Goal: Task Accomplishment & Management: Complete application form

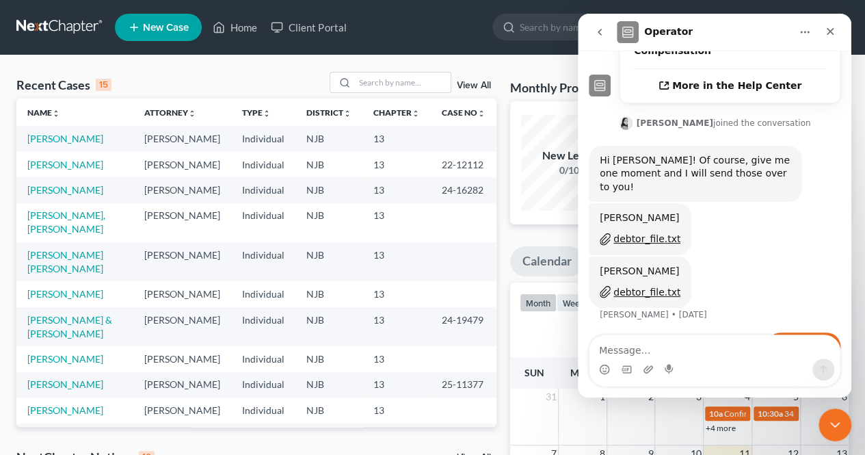
scroll to position [1, 0]
click at [602, 26] on button "go back" at bounding box center [600, 32] width 26 height 26
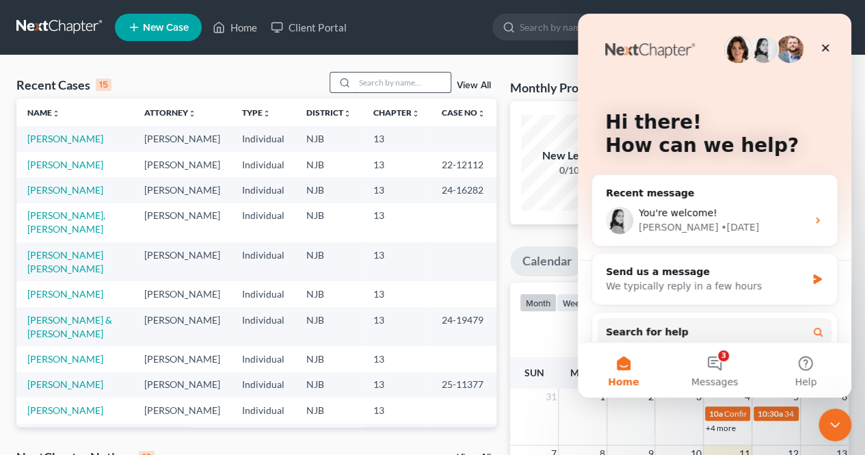
click at [409, 83] on input "search" at bounding box center [403, 82] width 96 height 20
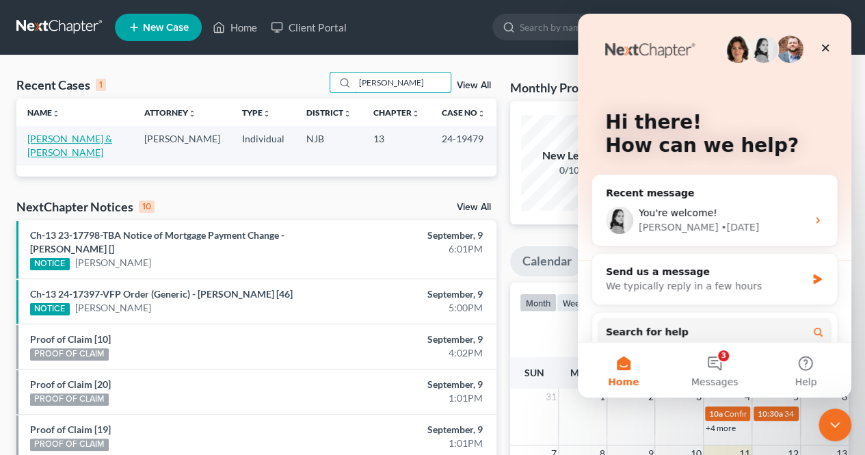
type input "[PERSON_NAME]"
click at [112, 136] on link "[PERSON_NAME] & [PERSON_NAME]" at bounding box center [69, 145] width 85 height 25
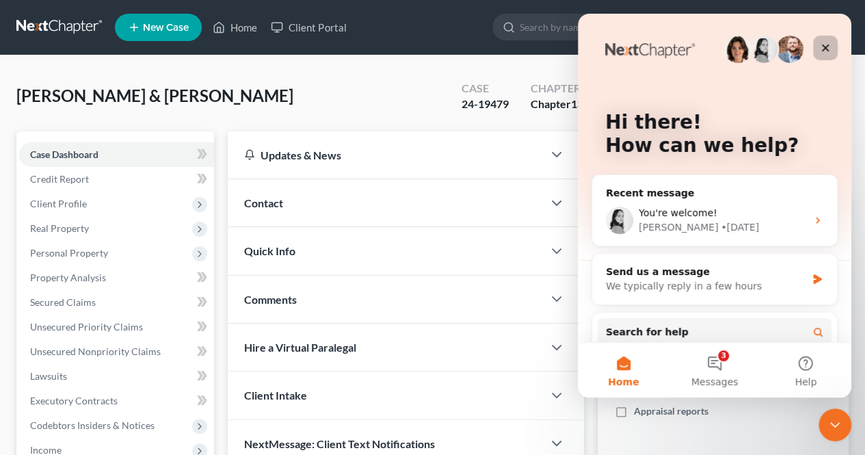
click at [834, 43] on div "Close" at bounding box center [825, 48] width 25 height 25
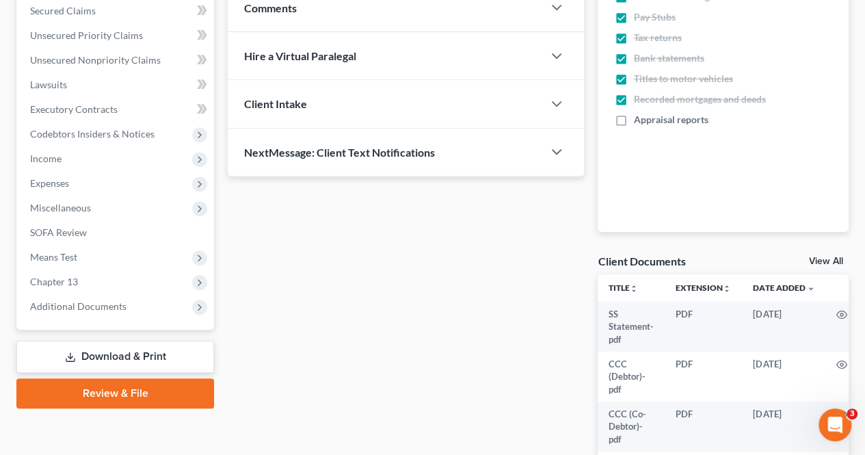
scroll to position [382, 0]
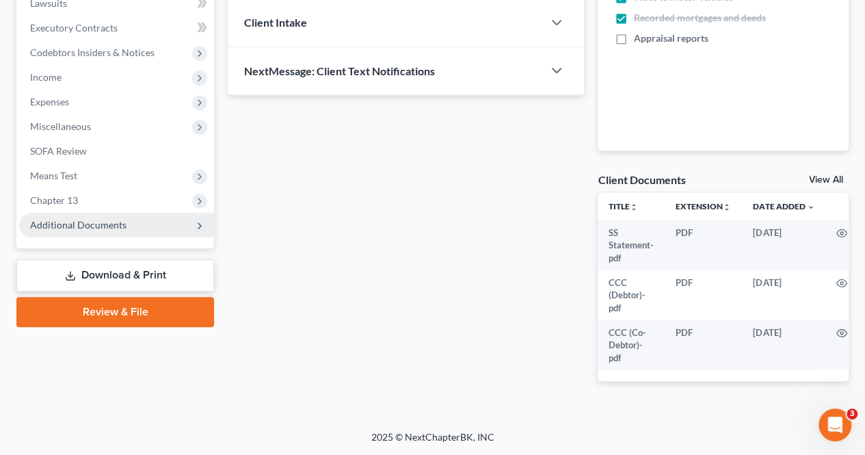
click at [131, 220] on span "Additional Documents" at bounding box center [116, 225] width 195 height 25
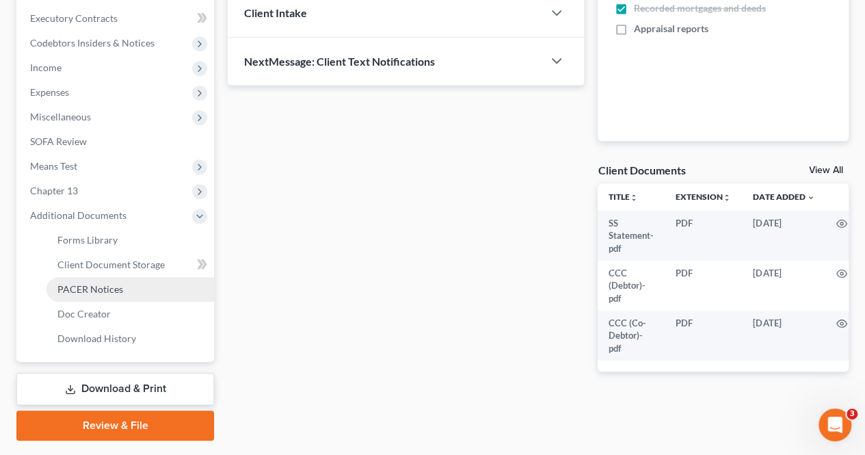
click at [112, 287] on span "PACER Notices" at bounding box center [90, 289] width 66 height 12
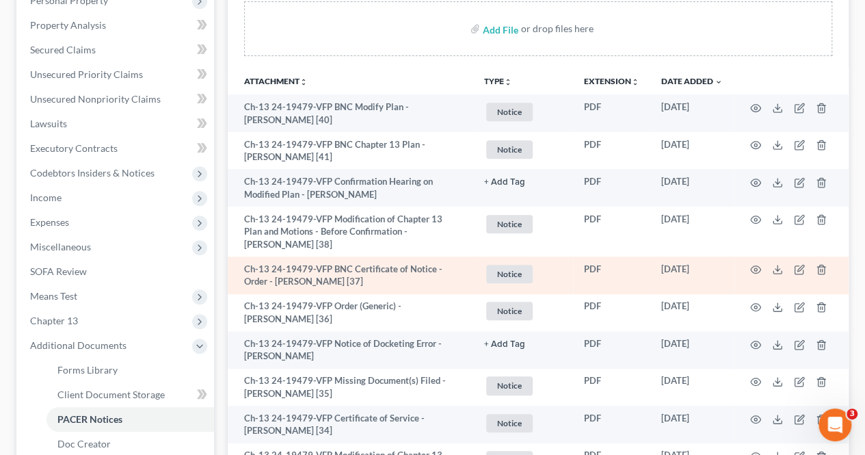
scroll to position [274, 0]
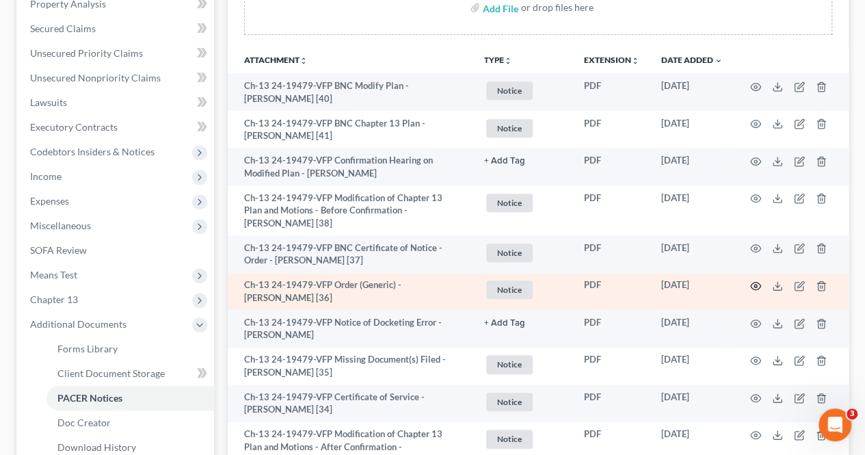
click at [754, 283] on icon "button" at bounding box center [755, 285] width 11 height 11
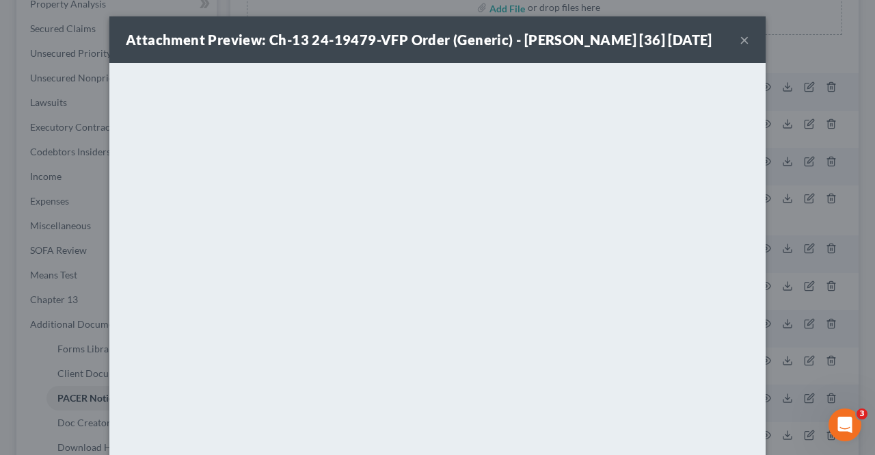
click at [740, 45] on button "×" at bounding box center [745, 39] width 10 height 16
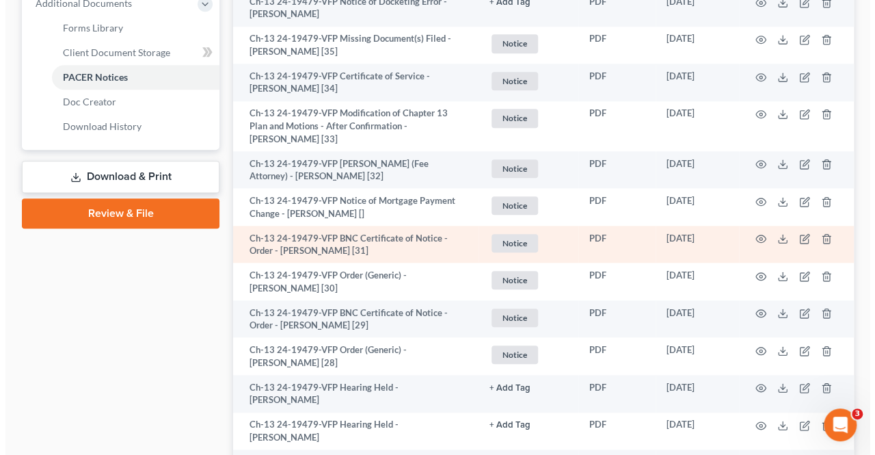
scroll to position [615, 0]
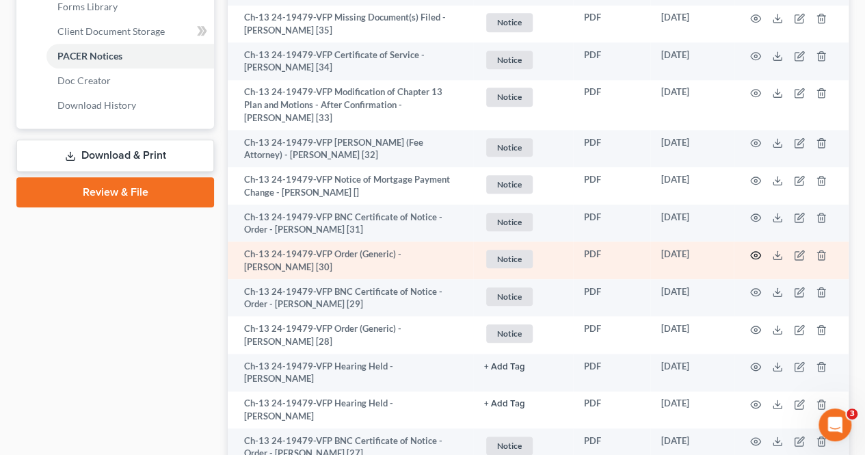
click at [754, 254] on circle "button" at bounding box center [755, 255] width 3 height 3
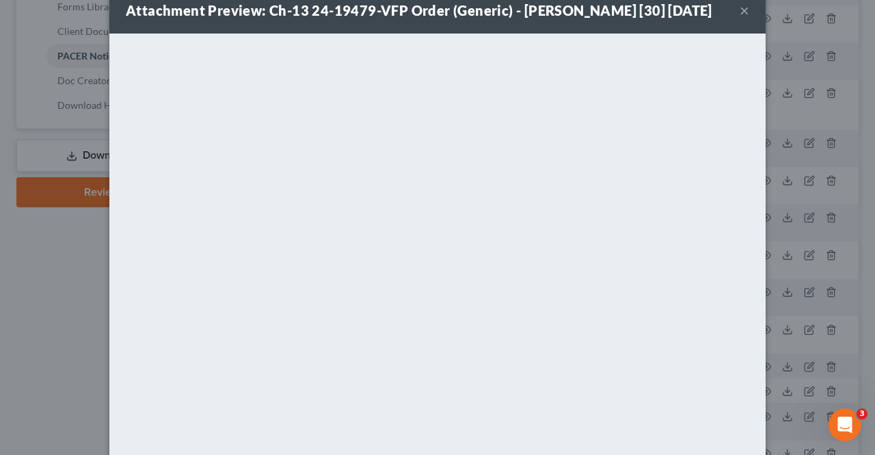
scroll to position [0, 0]
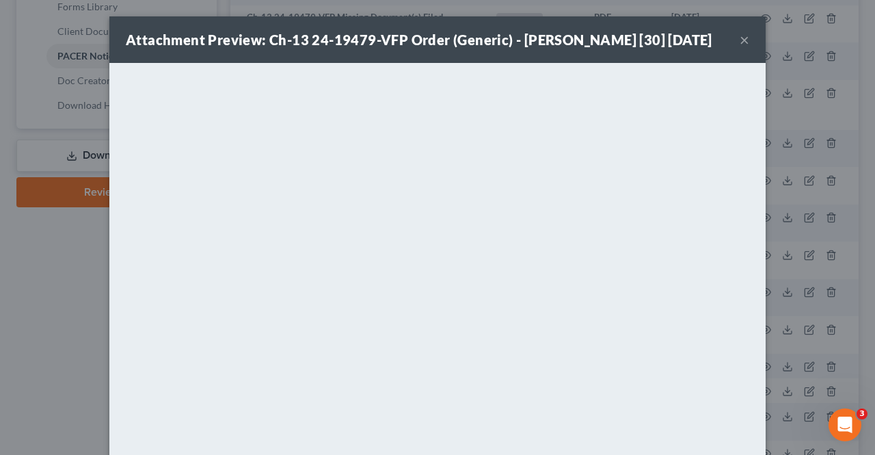
click at [740, 48] on button "×" at bounding box center [745, 39] width 10 height 16
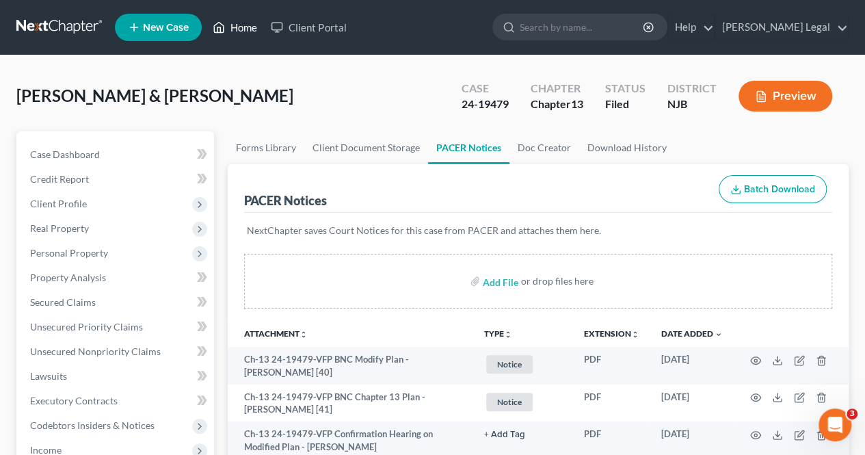
click at [258, 18] on link "Home" at bounding box center [235, 27] width 58 height 25
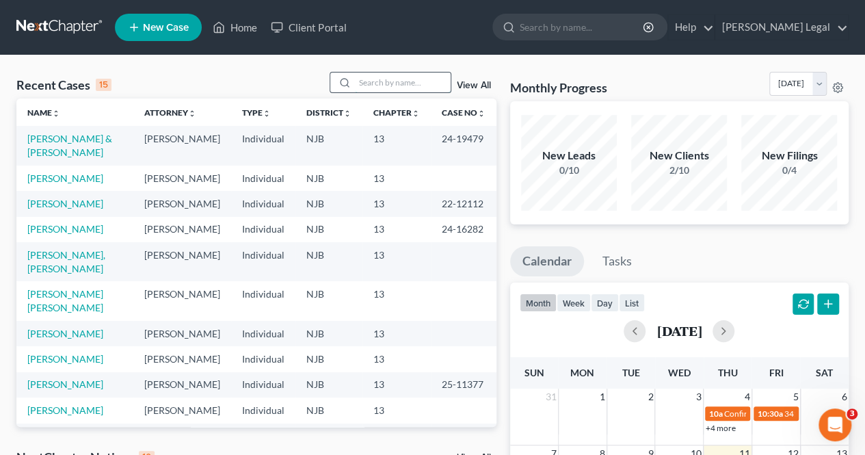
click at [390, 83] on input "search" at bounding box center [403, 82] width 96 height 20
click at [270, 96] on div "Recent Cases 15 View All" at bounding box center [256, 85] width 480 height 27
click at [417, 79] on input "search" at bounding box center [403, 82] width 96 height 20
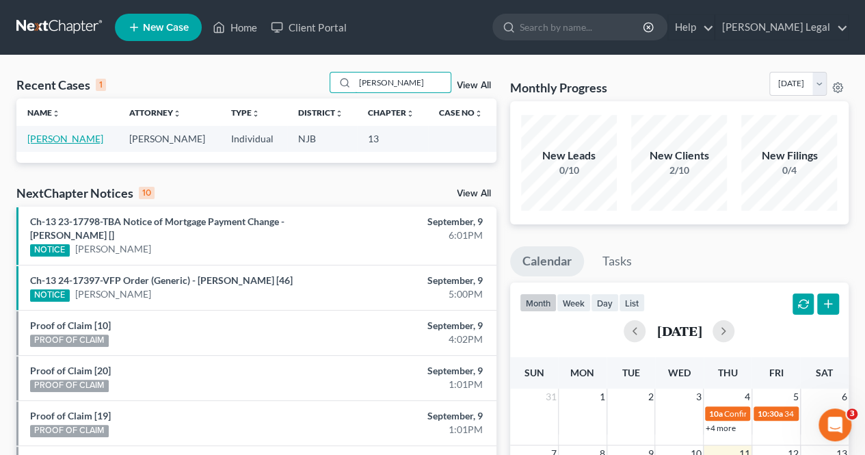
type input "[PERSON_NAME]"
click at [68, 136] on link "[PERSON_NAME]" at bounding box center [65, 139] width 76 height 12
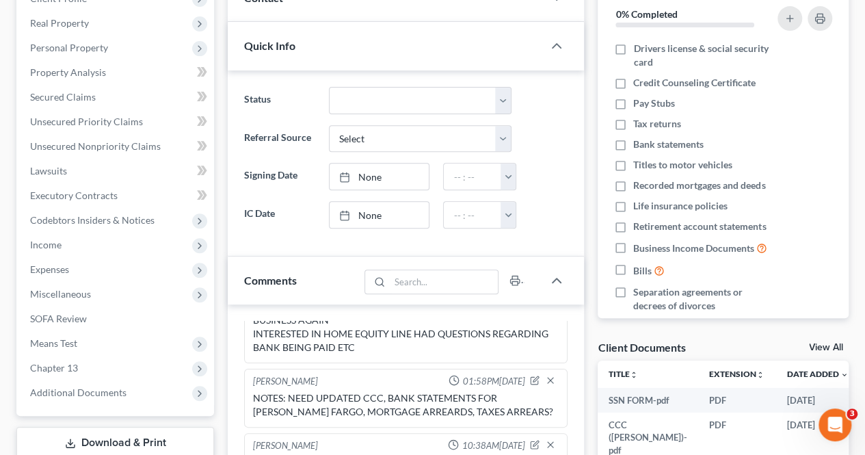
scroll to position [274, 0]
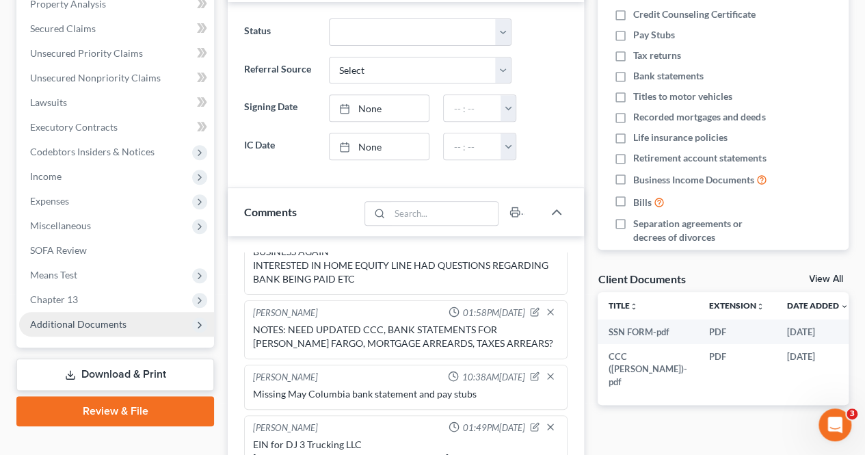
click at [99, 319] on span "Additional Documents" at bounding box center [78, 324] width 96 height 12
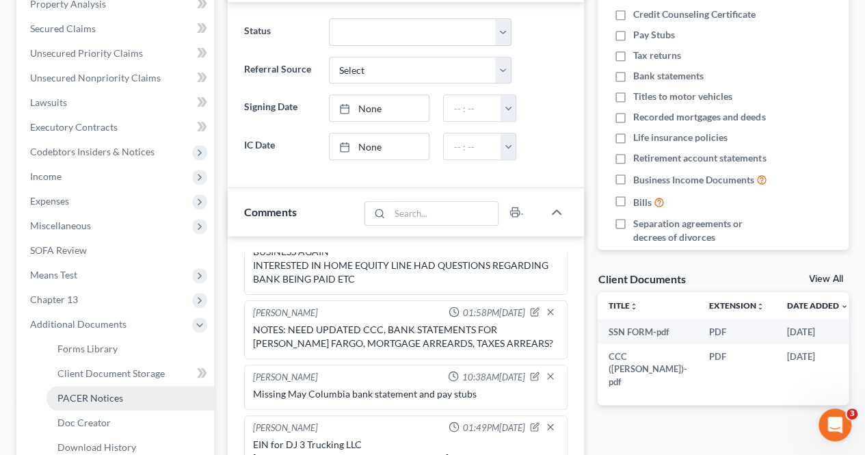
click at [96, 396] on span "PACER Notices" at bounding box center [90, 398] width 66 height 12
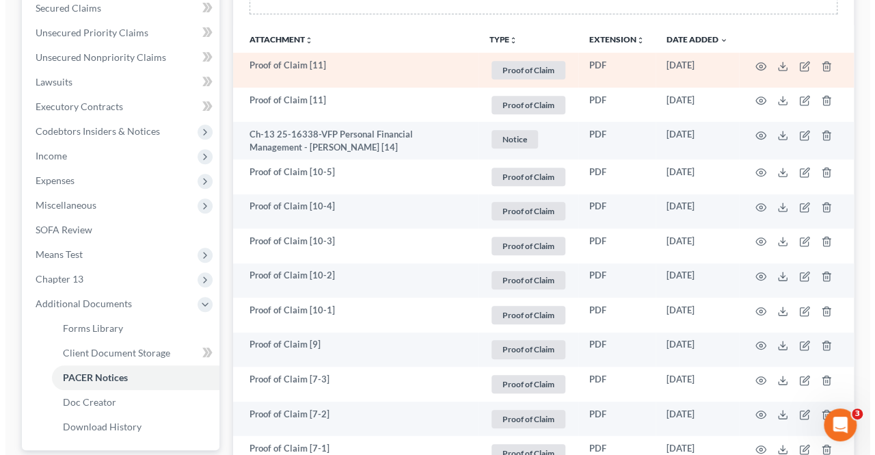
scroll to position [274, 0]
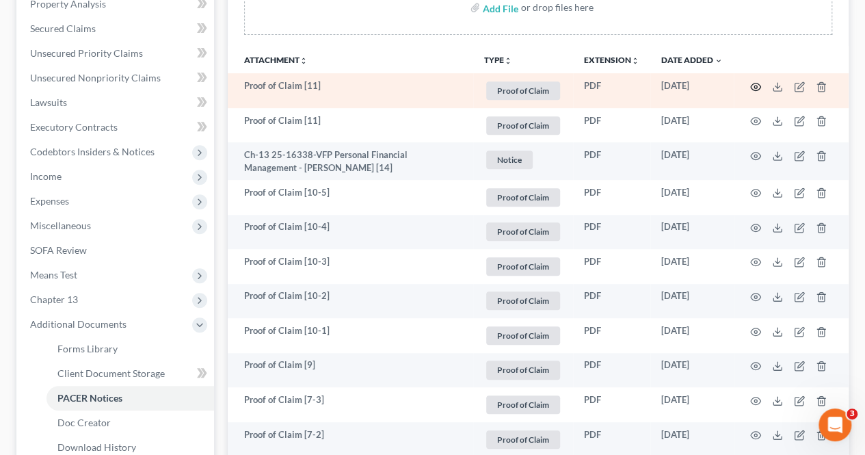
click at [756, 88] on icon "button" at bounding box center [755, 86] width 11 height 11
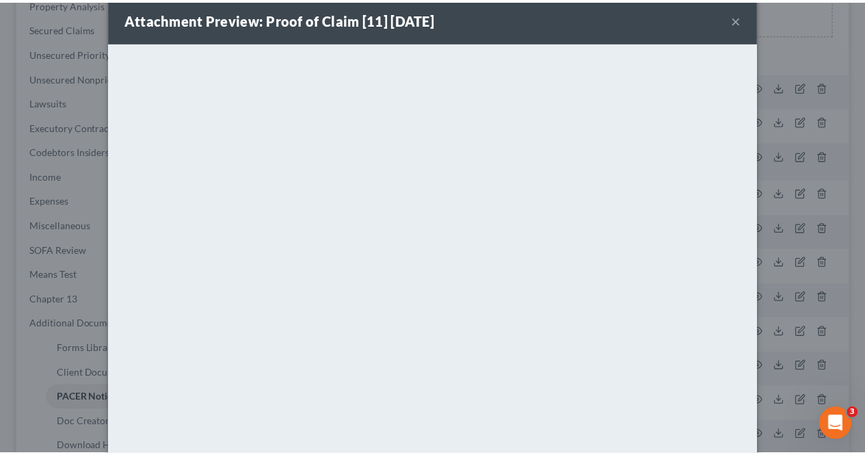
scroll to position [0, 0]
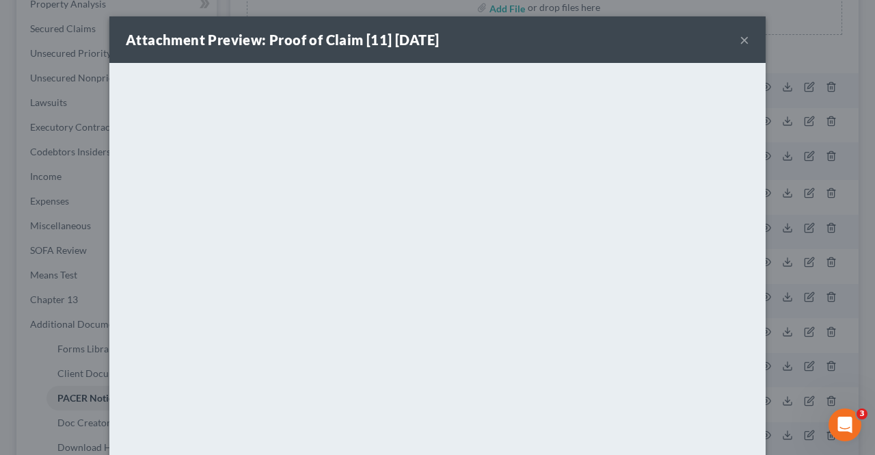
click at [743, 40] on button "×" at bounding box center [745, 39] width 10 height 16
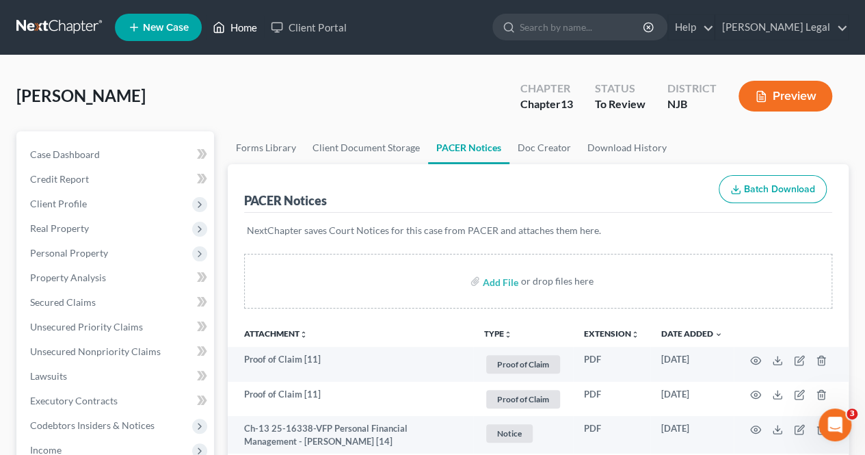
click at [235, 32] on link "Home" at bounding box center [235, 27] width 58 height 25
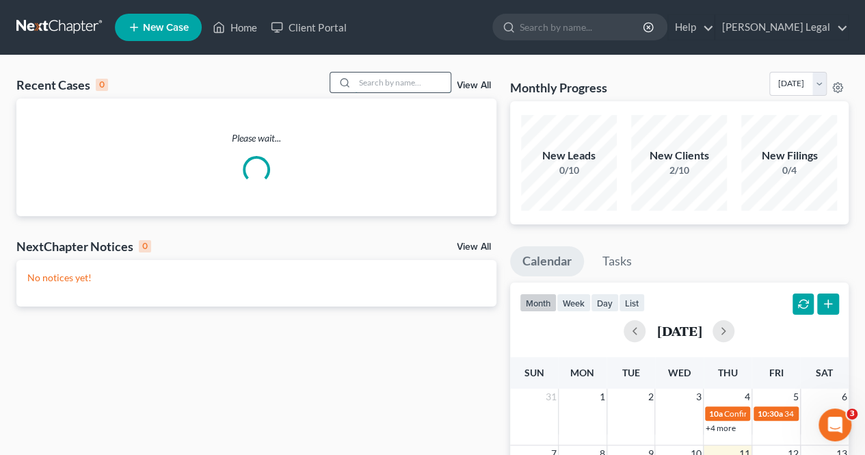
click at [370, 75] on input "search" at bounding box center [403, 82] width 96 height 20
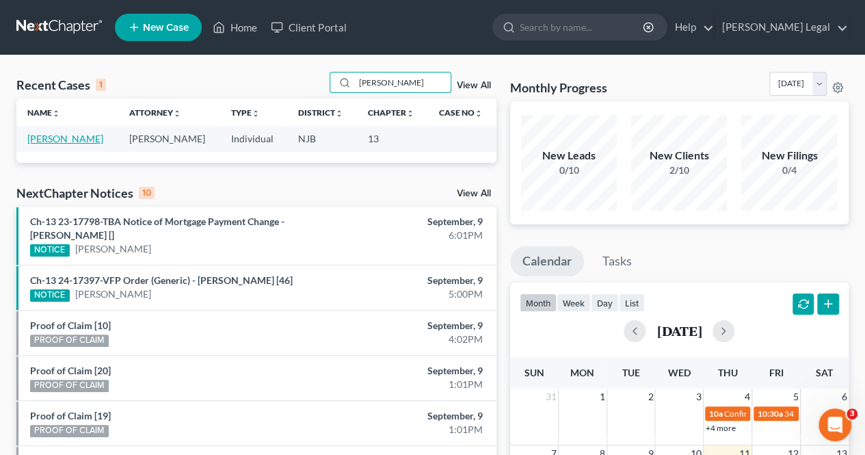
type input "[PERSON_NAME]"
click at [75, 139] on link "[PERSON_NAME]" at bounding box center [65, 139] width 76 height 12
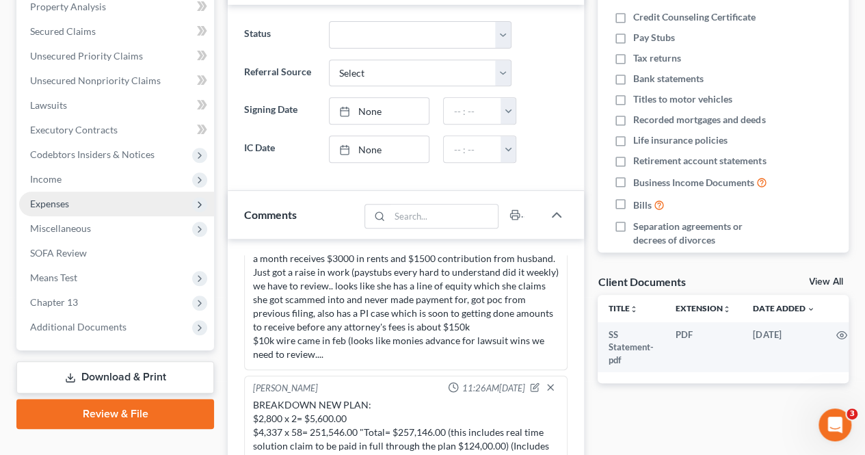
scroll to position [274, 0]
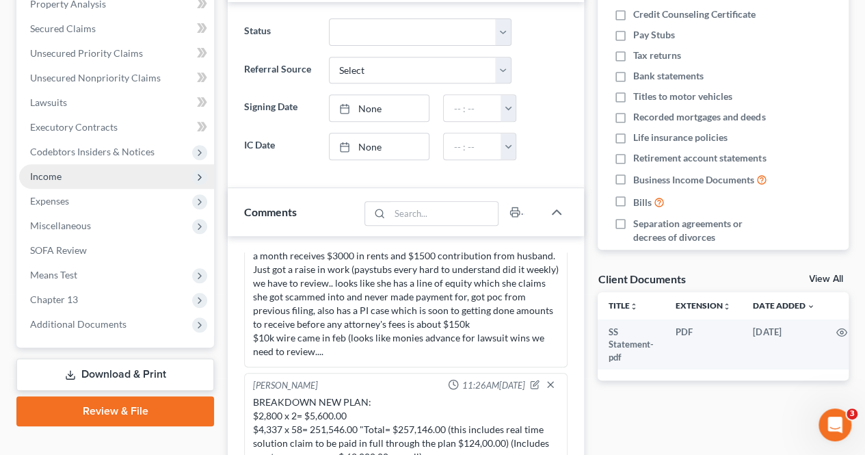
click at [125, 176] on span "Income" at bounding box center [116, 176] width 195 height 25
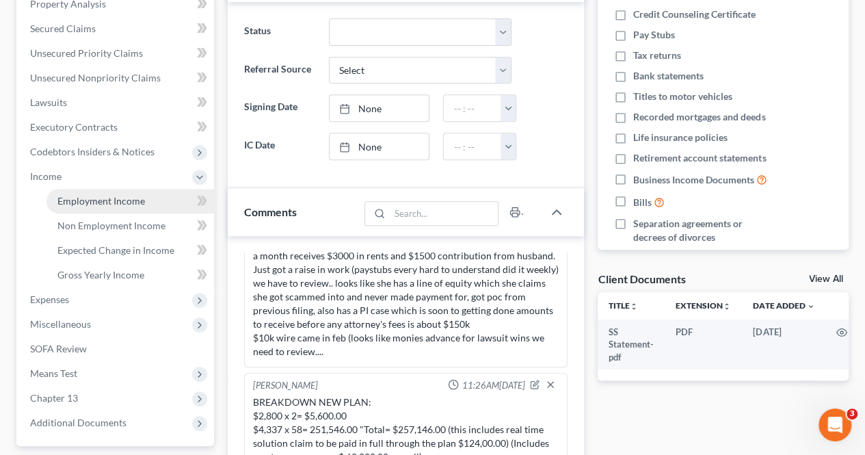
click at [108, 199] on span "Employment Income" at bounding box center [101, 201] width 88 height 12
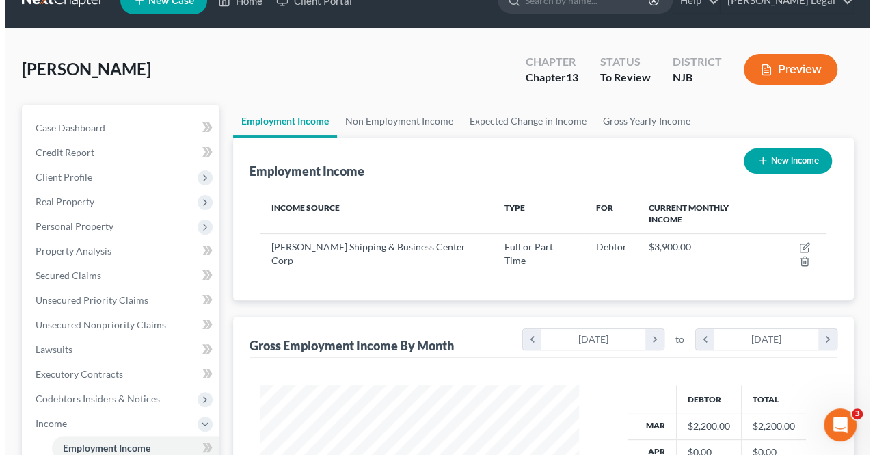
scroll to position [68, 0]
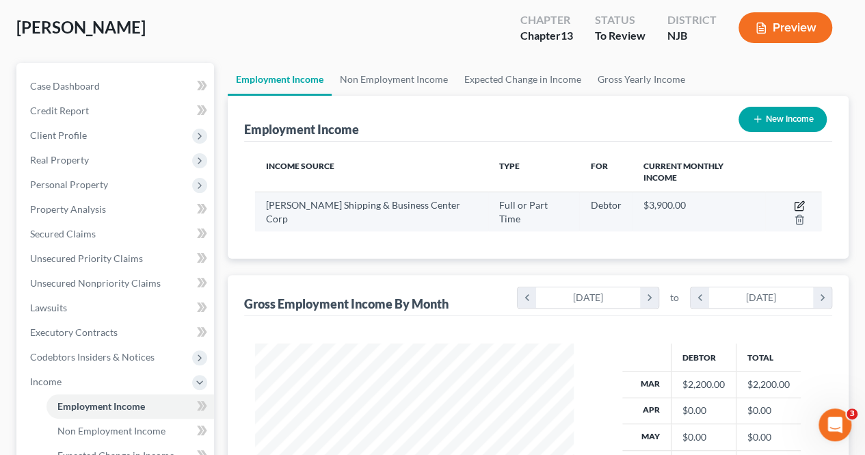
click at [797, 201] on icon "button" at bounding box center [800, 204] width 6 height 6
select select "0"
select select "33"
select select "3"
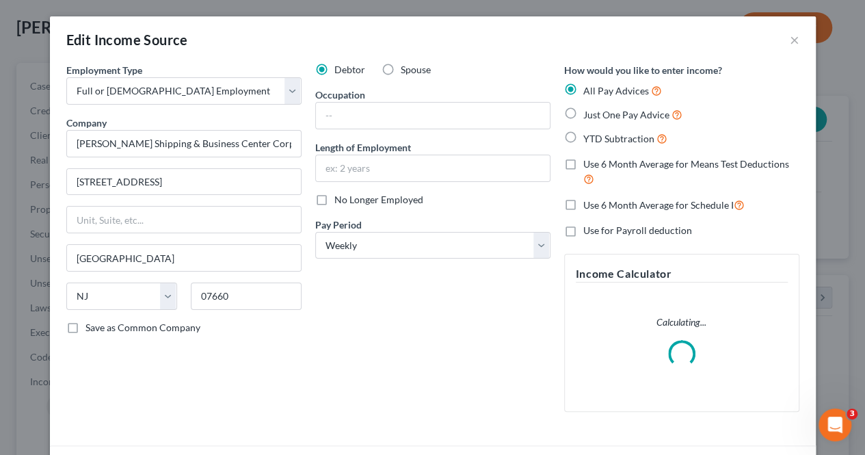
scroll to position [243, 350]
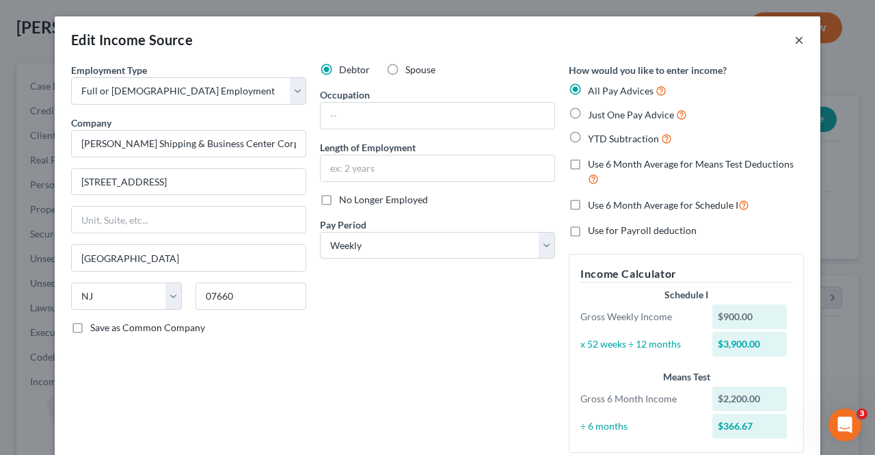
click at [795, 40] on button "×" at bounding box center [800, 39] width 10 height 16
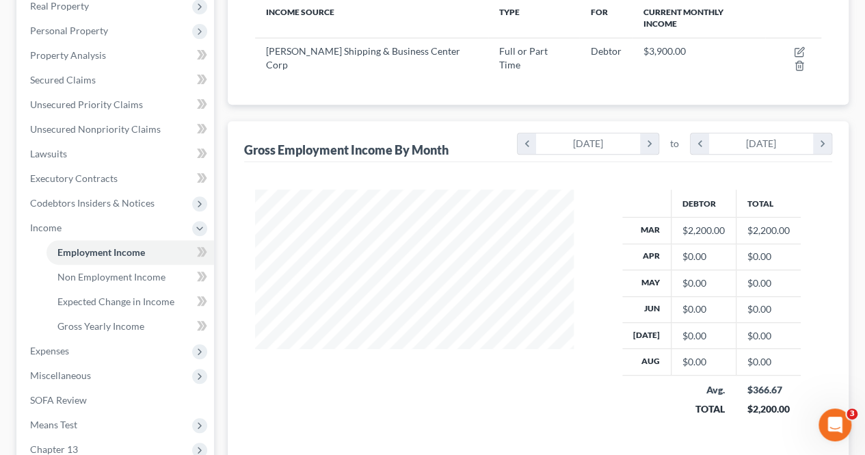
scroll to position [274, 0]
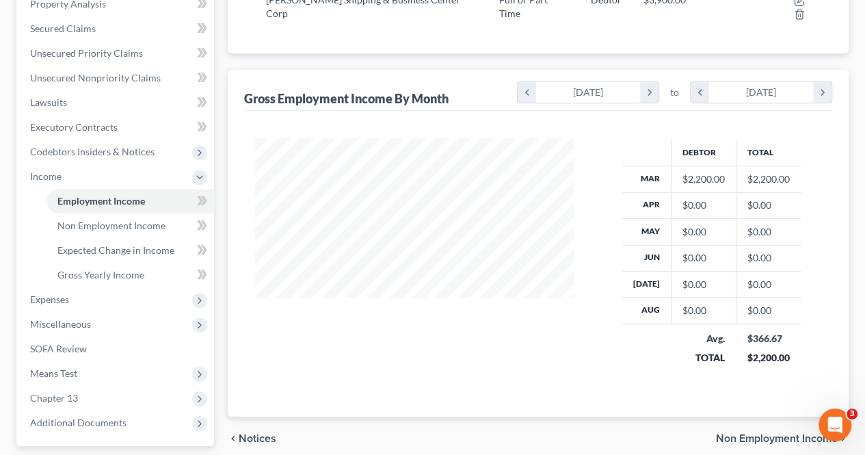
click at [759, 433] on span "Non Employment Income" at bounding box center [777, 438] width 122 height 11
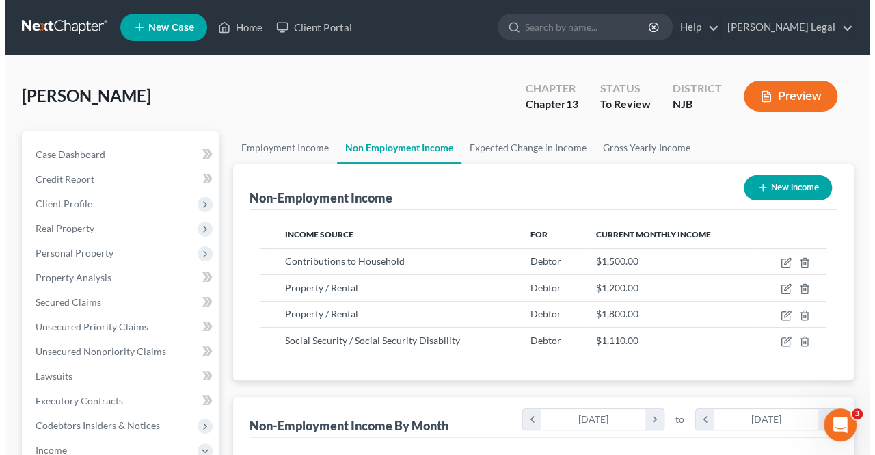
scroll to position [243, 346]
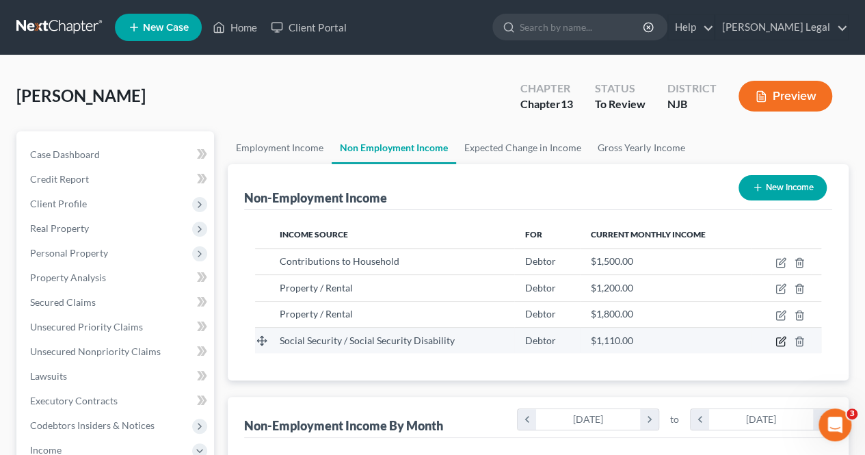
click at [786, 338] on icon "button" at bounding box center [780, 341] width 11 height 11
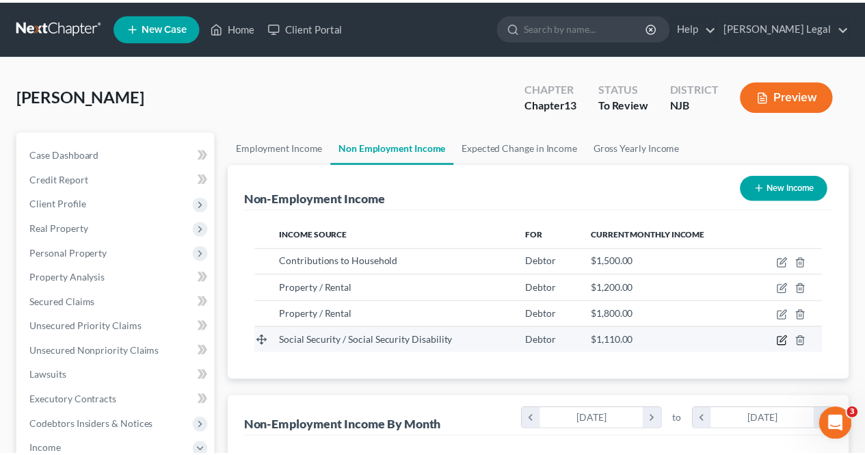
scroll to position [243, 350]
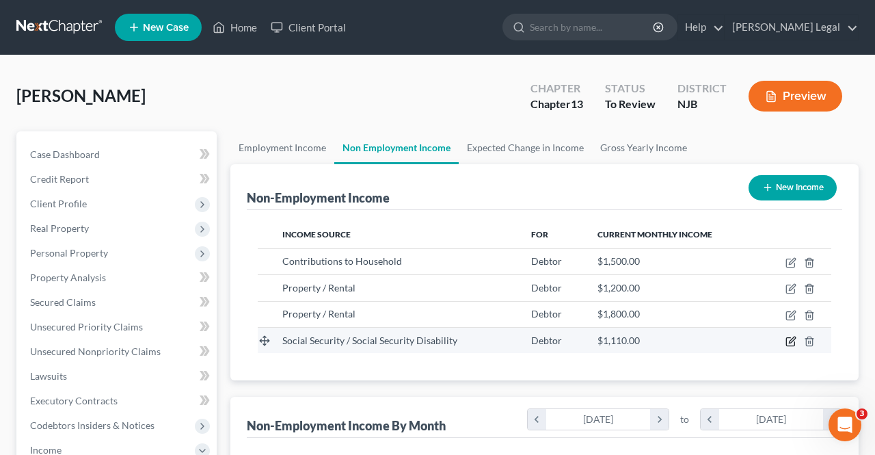
select select "4"
select select "0"
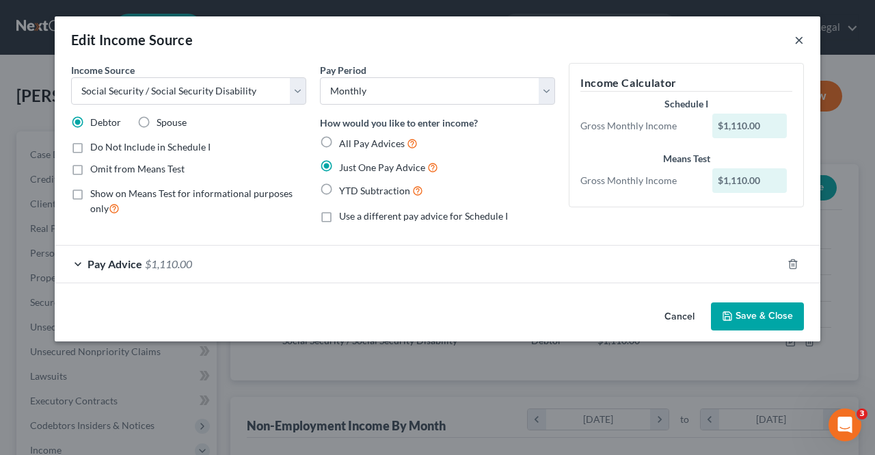
click at [799, 40] on button "×" at bounding box center [800, 39] width 10 height 16
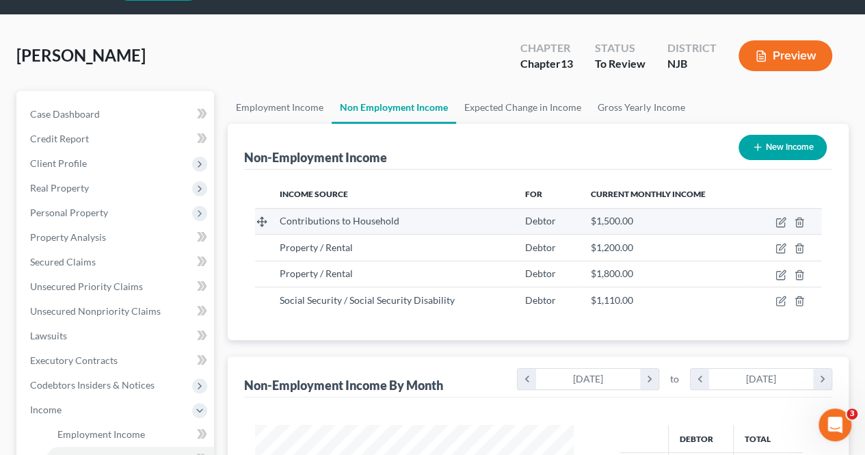
scroll to position [68, 0]
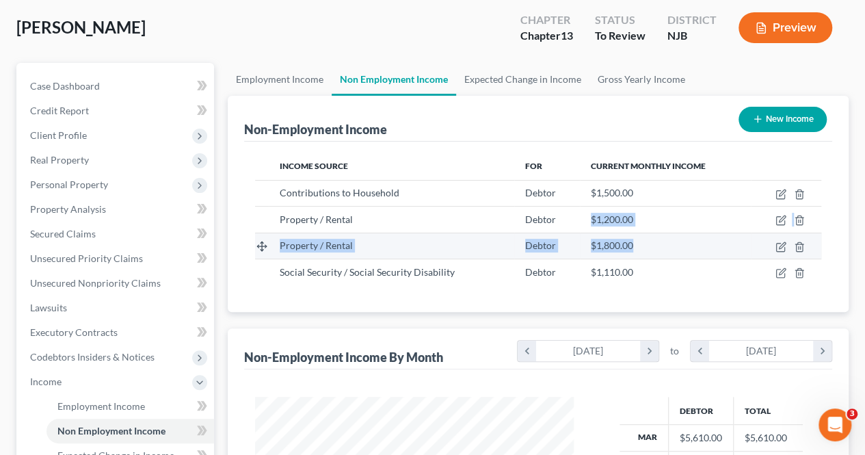
drag, startPoint x: 580, startPoint y: 225, endPoint x: 644, endPoint y: 236, distance: 65.2
click at [644, 236] on tbody "Contributions to Household Debtor $1,500.00 Property / Rental Debtor $1,200.00 …" at bounding box center [538, 232] width 566 height 105
